Goal: Task Accomplishment & Management: Complete application form

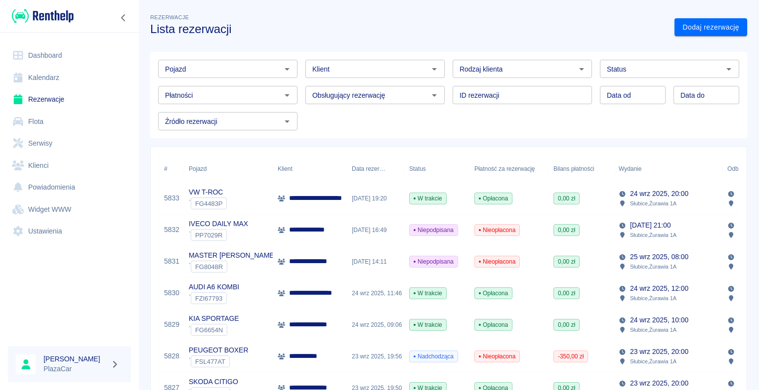
click at [575, 70] on icon "Otwórz" at bounding box center [581, 69] width 12 height 12
click at [546, 85] on li "Osoba prywatna" at bounding box center [517, 90] width 137 height 16
type input "Osoba prywatna"
click at [722, 70] on icon "Otwórz" at bounding box center [728, 69] width 12 height 12
click at [580, 20] on div "Rezerwacje Lista rezerwacji" at bounding box center [404, 20] width 524 height 32
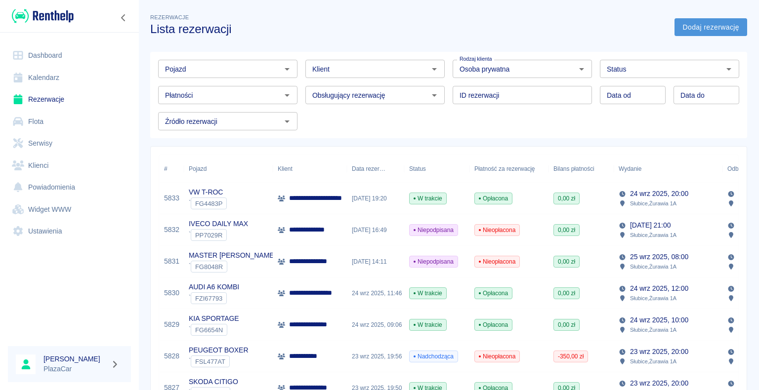
click at [687, 30] on link "Dodaj rezerwację" at bounding box center [710, 27] width 73 height 18
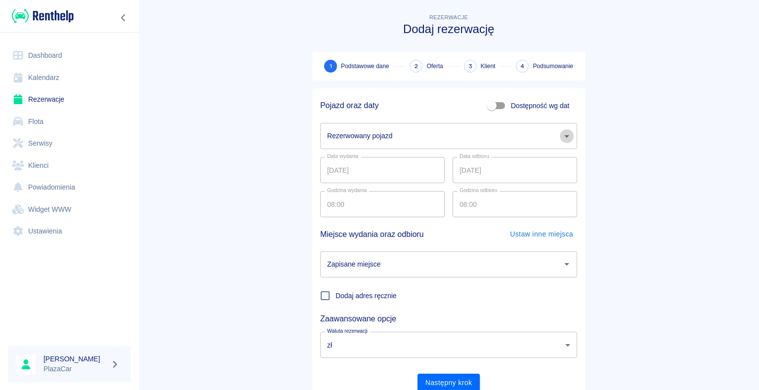
click at [565, 135] on icon "Otwórz" at bounding box center [566, 136] width 12 height 12
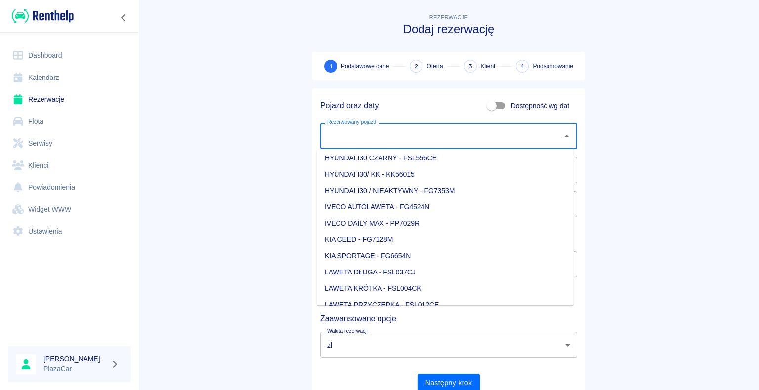
scroll to position [247, 0]
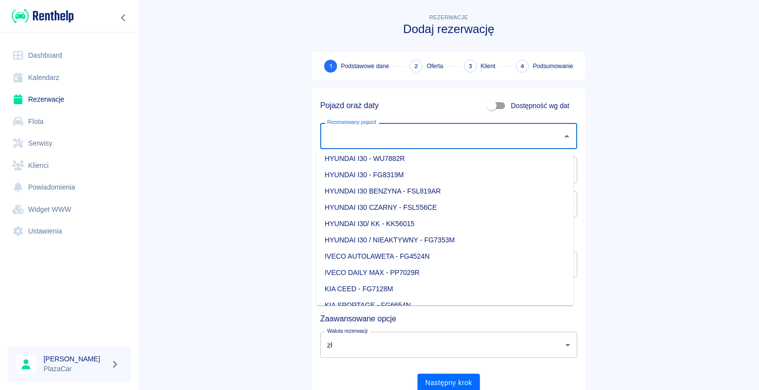
click at [451, 255] on li "IVECO AUTOLAWETA - FG4524N" at bounding box center [445, 256] width 257 height 16
type input "IVECO AUTOLAWETA - FG4524N"
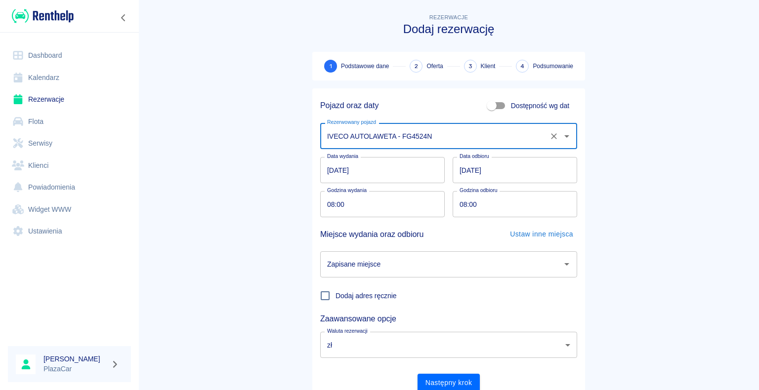
click at [564, 265] on icon "Otwórz" at bounding box center [566, 264] width 5 height 2
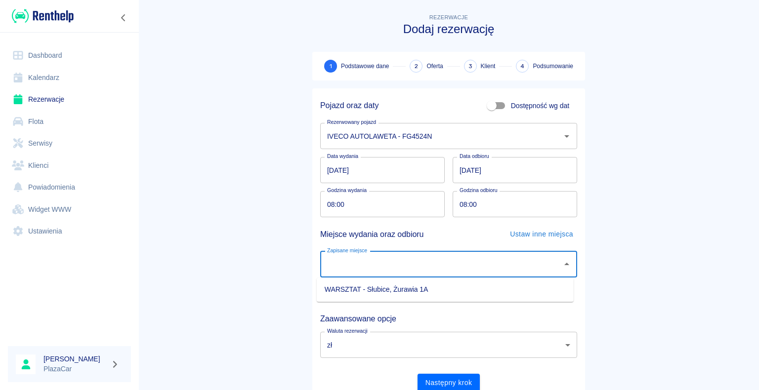
click at [476, 286] on li "WARSZTAT - Słubice, Żurawia 1A" at bounding box center [445, 289] width 257 height 16
type input "WARSZTAT - Słubice, Żurawia 1A"
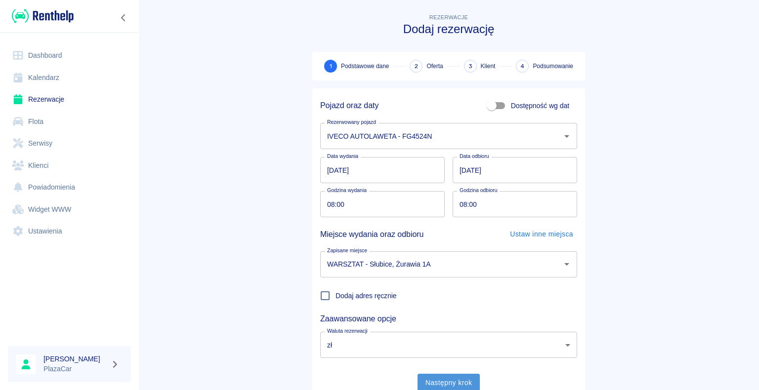
click at [446, 382] on button "Następny krok" at bounding box center [448, 383] width 63 height 18
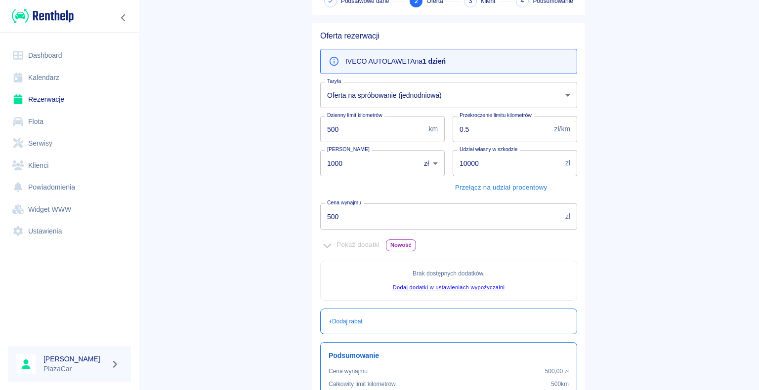
scroll to position [179, 0]
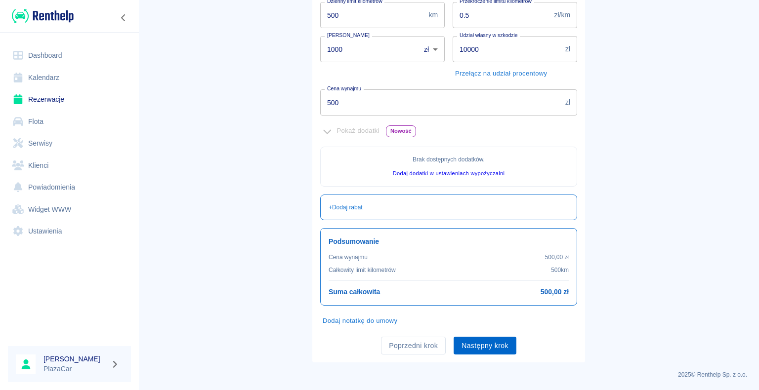
click at [478, 347] on button "Następny krok" at bounding box center [484, 346] width 63 height 18
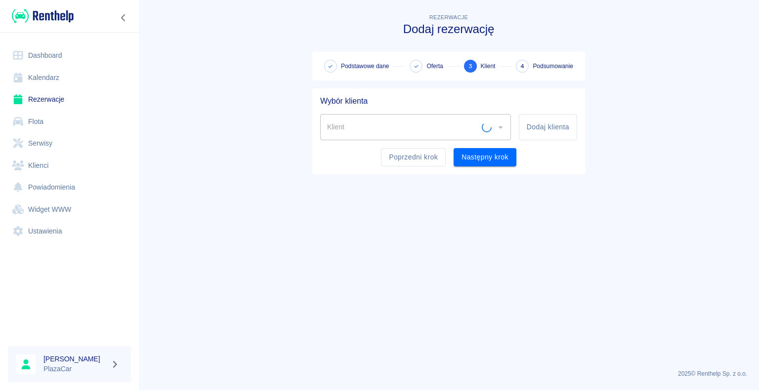
scroll to position [0, 0]
click at [352, 128] on input "Klient" at bounding box center [407, 127] width 167 height 17
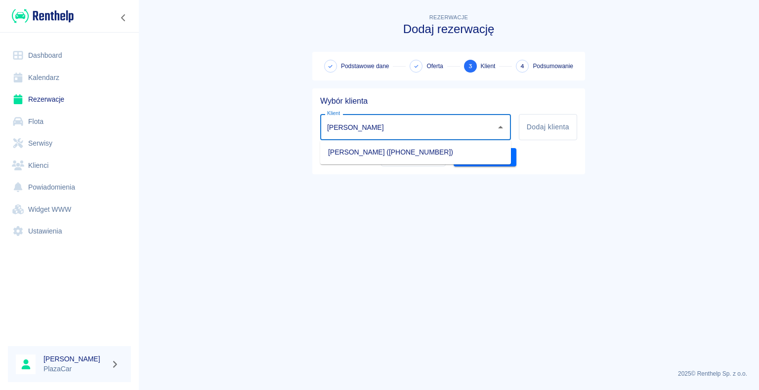
click at [385, 154] on li "[PERSON_NAME] ([PHONE_NUMBER])" at bounding box center [415, 152] width 191 height 16
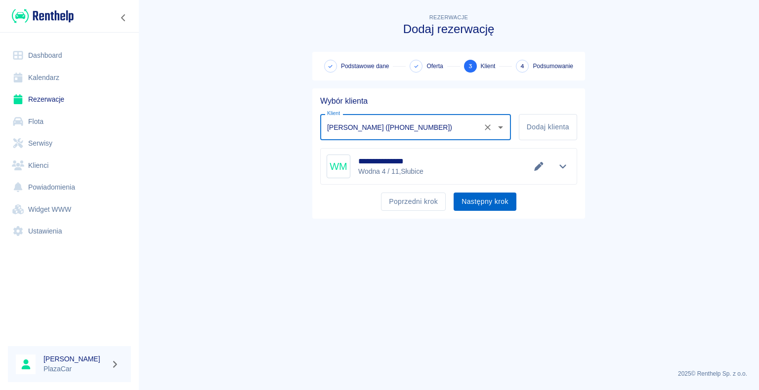
type input "[PERSON_NAME] ([PHONE_NUMBER])"
click at [480, 200] on button "Następny krok" at bounding box center [484, 202] width 63 height 18
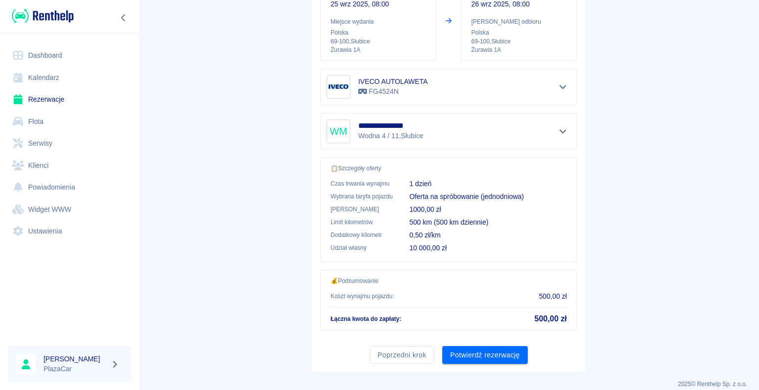
scroll to position [141, 0]
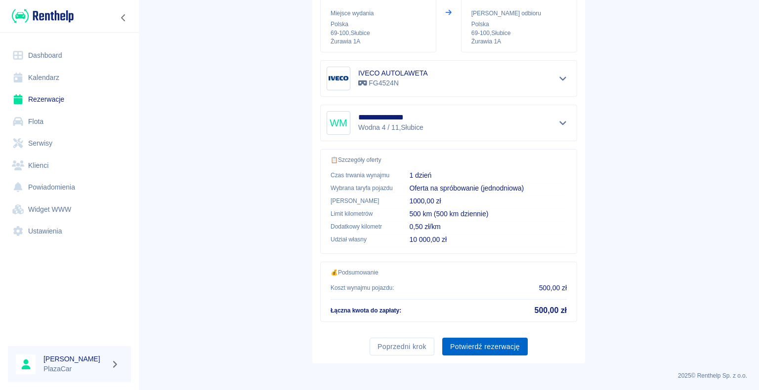
click at [476, 345] on button "Potwierdź rezerwację" at bounding box center [484, 347] width 85 height 18
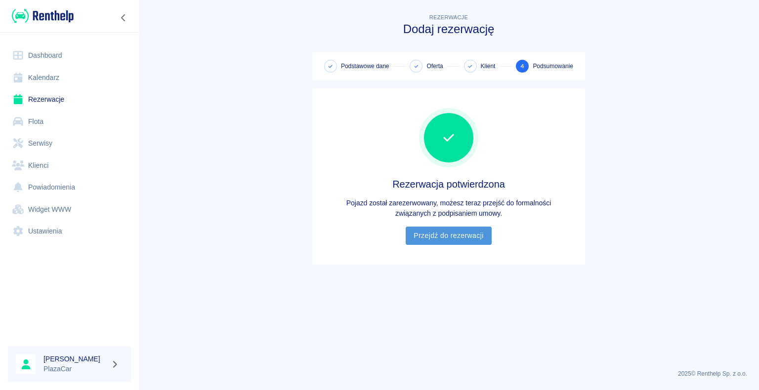
click at [445, 236] on link "Przejdź do rezerwacji" at bounding box center [447, 236] width 85 height 18
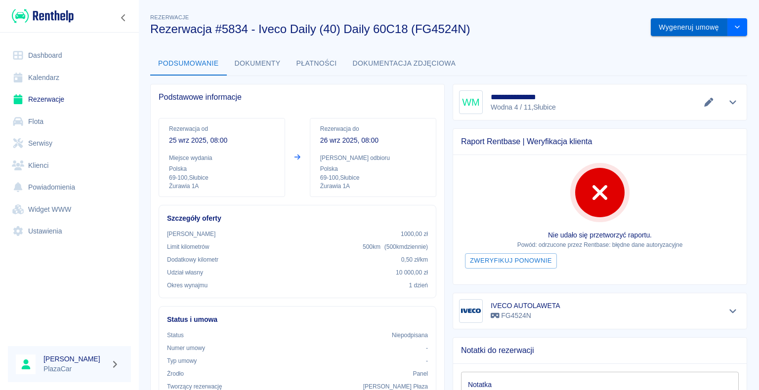
click at [671, 29] on button "Wygeneruj umowę" at bounding box center [688, 27] width 77 height 18
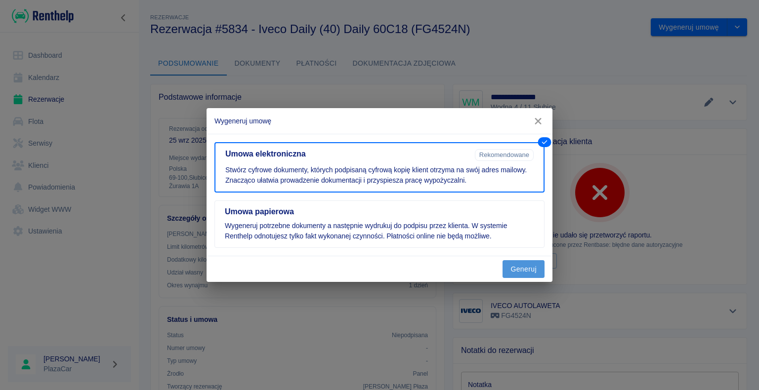
click at [526, 264] on button "Generuj" at bounding box center [523, 269] width 42 height 18
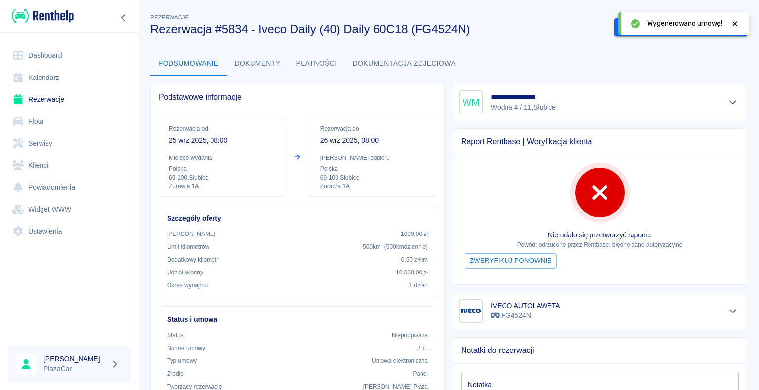
click at [737, 23] on icon at bounding box center [734, 23] width 9 height 7
click at [671, 27] on button "Podpisz umowę elektroniczną" at bounding box center [670, 27] width 113 height 18
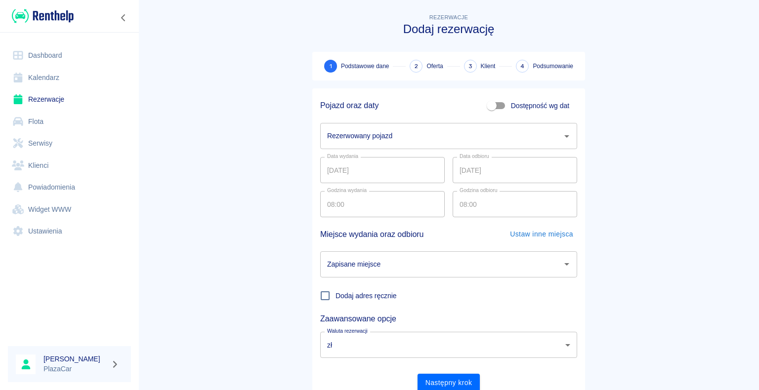
click at [48, 98] on link "Rezerwacje" at bounding box center [69, 99] width 123 height 22
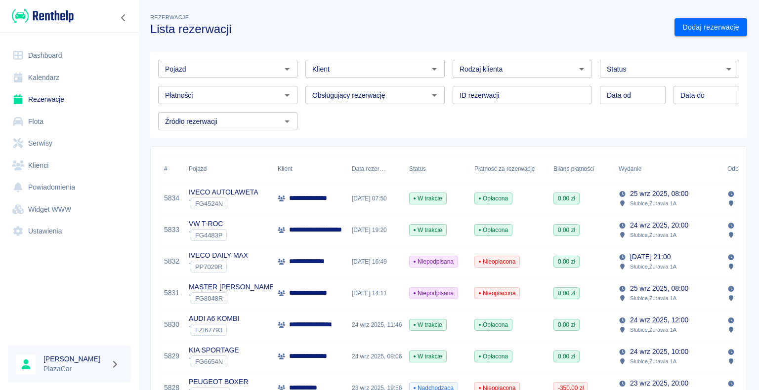
click at [330, 230] on p "**********" at bounding box center [323, 230] width 69 height 10
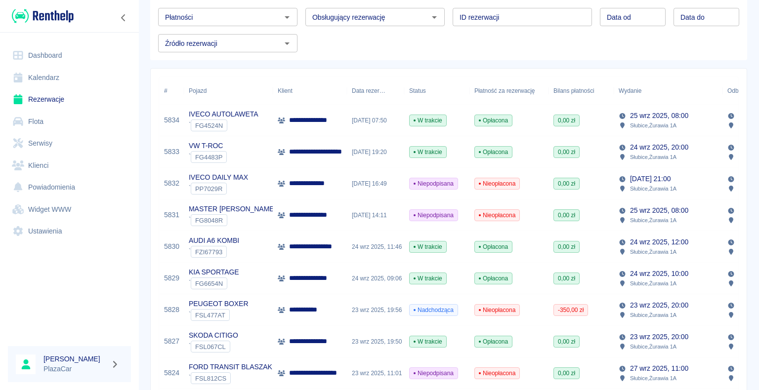
scroll to position [99, 0]
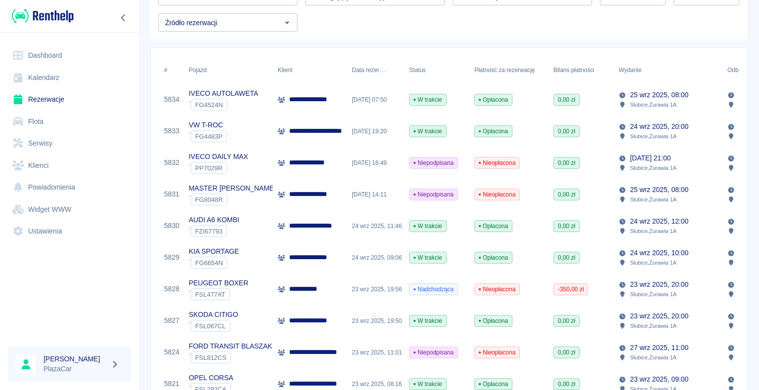
click at [349, 287] on div "23 wrz 2025, 19:56" at bounding box center [375, 290] width 57 height 32
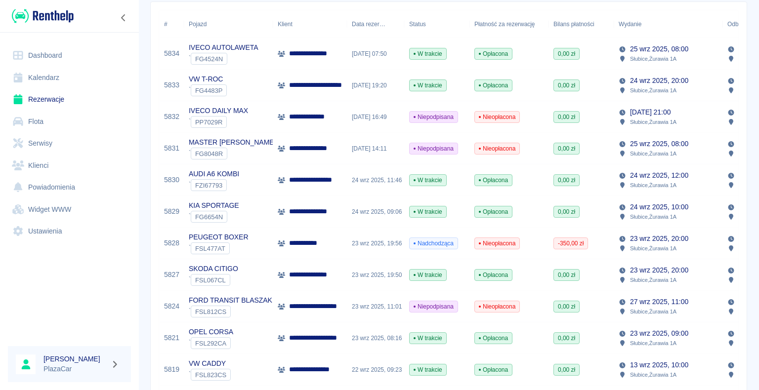
scroll to position [148, 0]
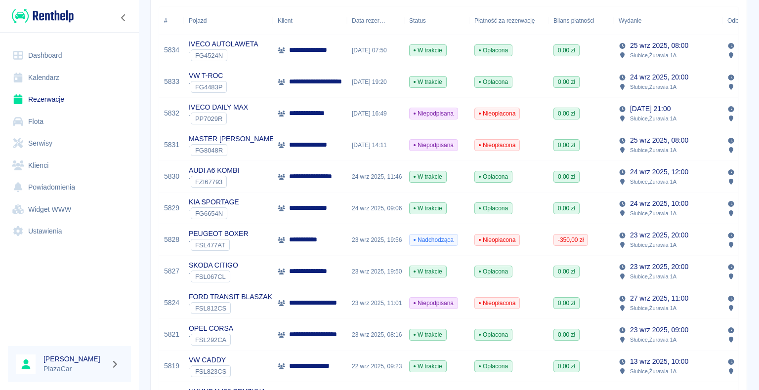
click at [327, 307] on p "**********" at bounding box center [320, 303] width 63 height 10
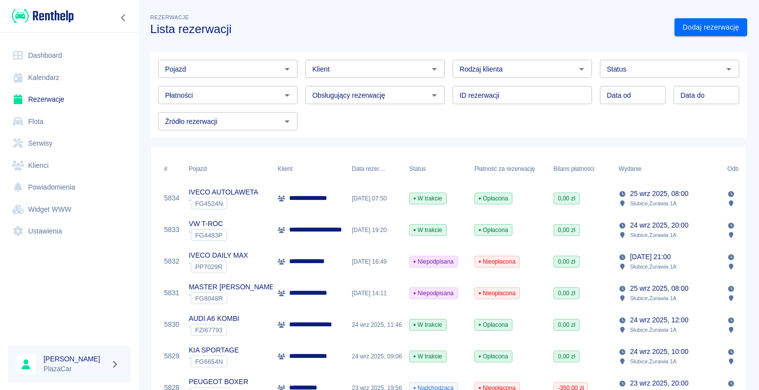
click at [348, 287] on div "[DATE] 14:11" at bounding box center [375, 294] width 57 height 32
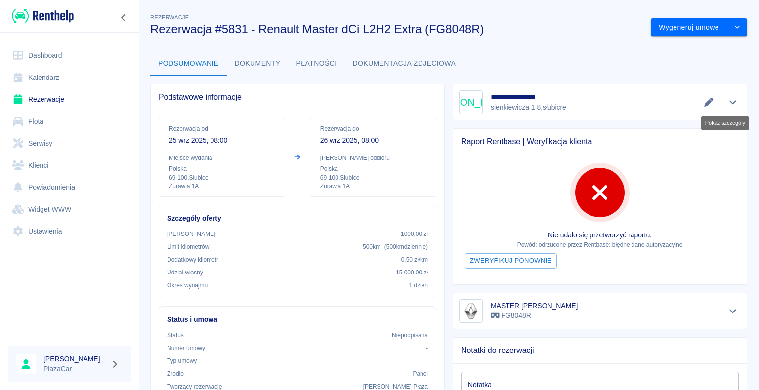
click at [727, 103] on icon "Pokaż szczegóły" at bounding box center [732, 102] width 11 height 9
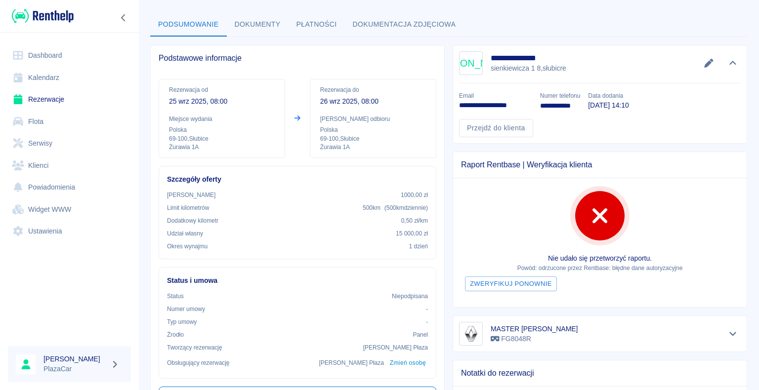
scroll to position [99, 0]
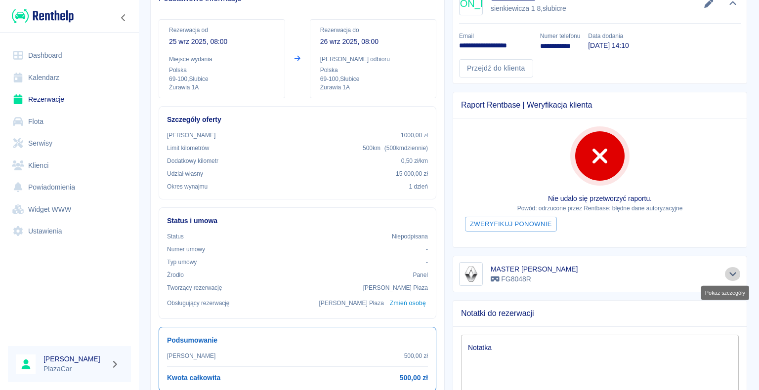
click at [727, 274] on icon "Pokaż szczegóły" at bounding box center [732, 274] width 11 height 9
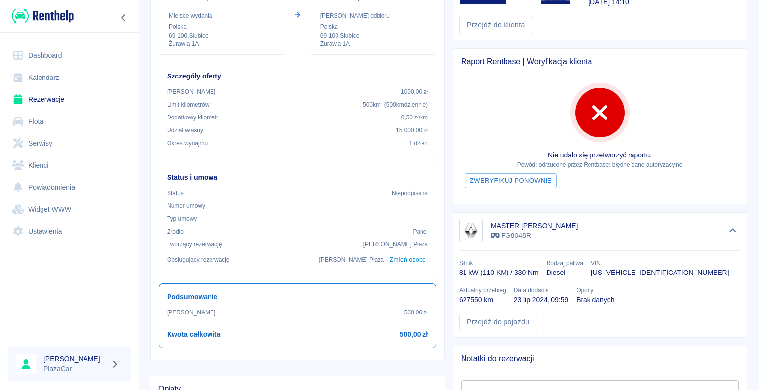
scroll to position [198, 0]
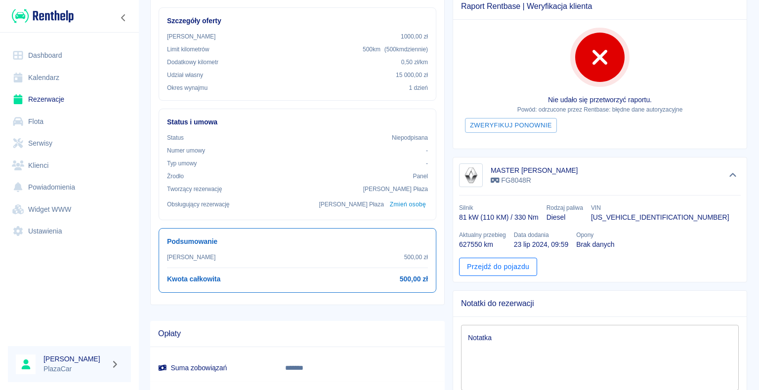
click at [488, 262] on link "Przejdź do pojazdu" at bounding box center [498, 267] width 78 height 18
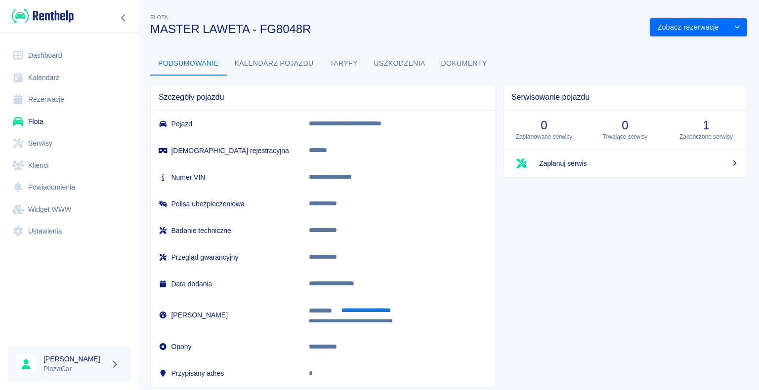
click at [461, 64] on button "Dokumenty" at bounding box center [464, 64] width 62 height 24
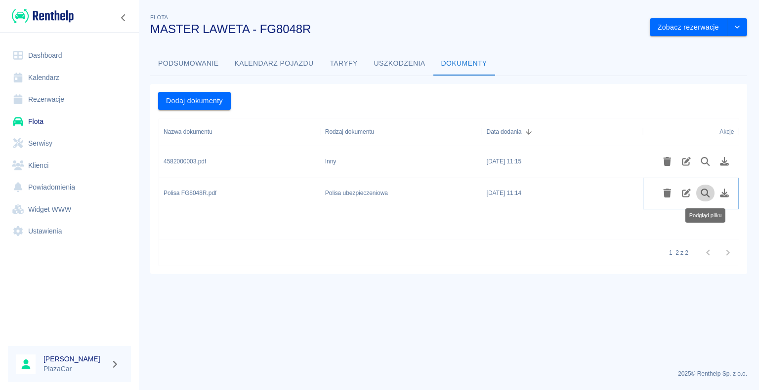
click at [703, 192] on icon "Podgląd pliku" at bounding box center [704, 193] width 11 height 9
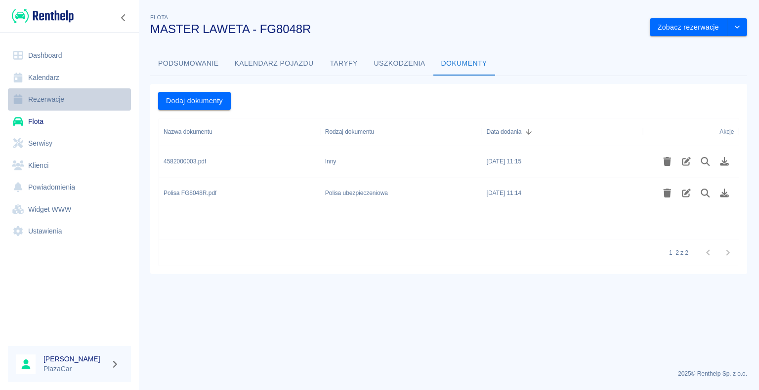
click at [67, 96] on link "Rezerwacje" at bounding box center [69, 99] width 123 height 22
